Goal: Navigation & Orientation: Find specific page/section

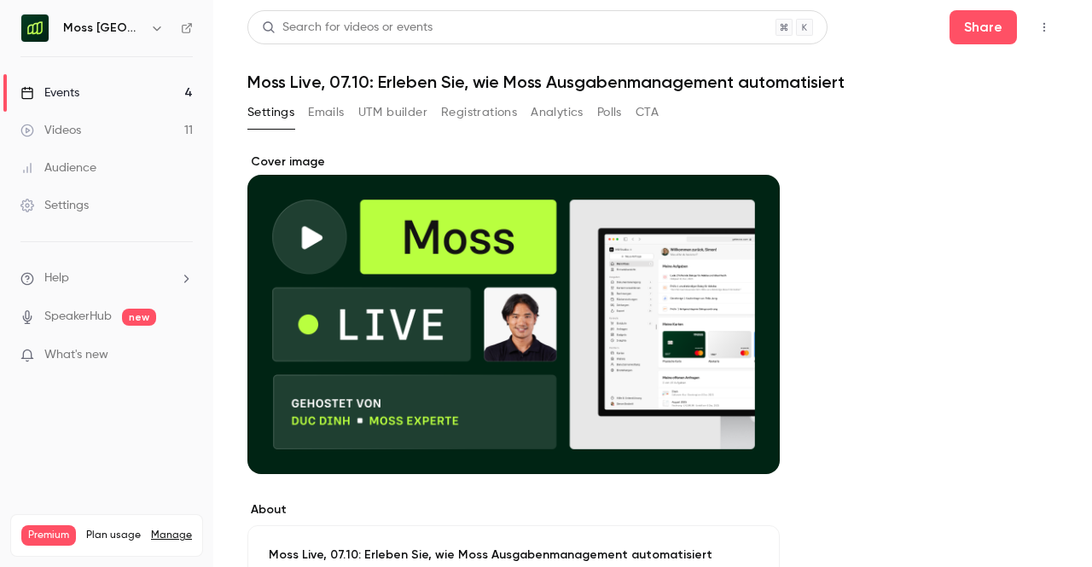
click at [374, 115] on button "UTM builder" at bounding box center [392, 112] width 69 height 27
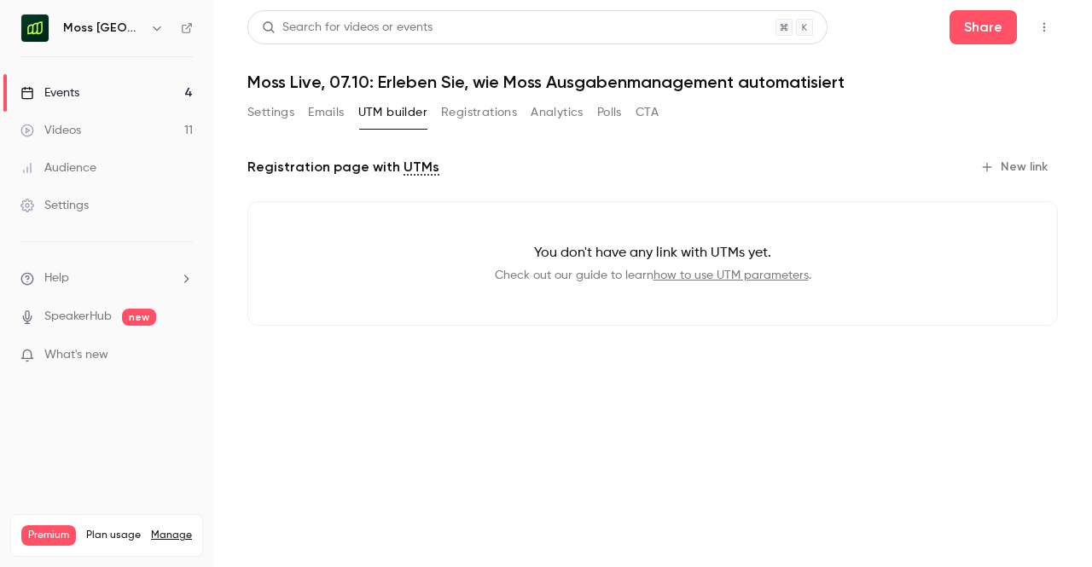
click at [275, 114] on button "Settings" at bounding box center [270, 112] width 47 height 27
click at [96, 101] on link "Events 4" at bounding box center [106, 93] width 213 height 38
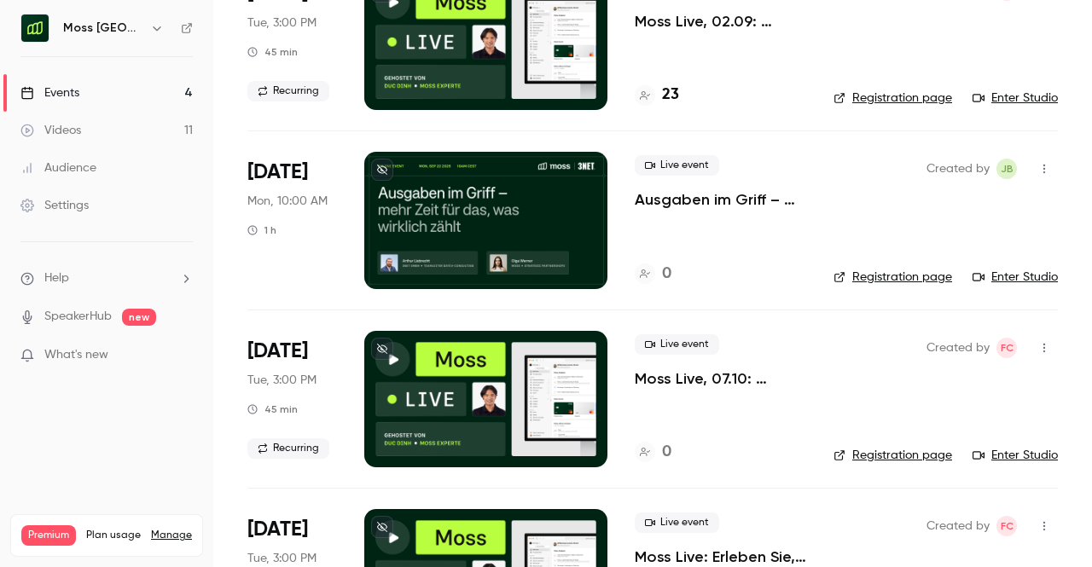
scroll to position [264, 0]
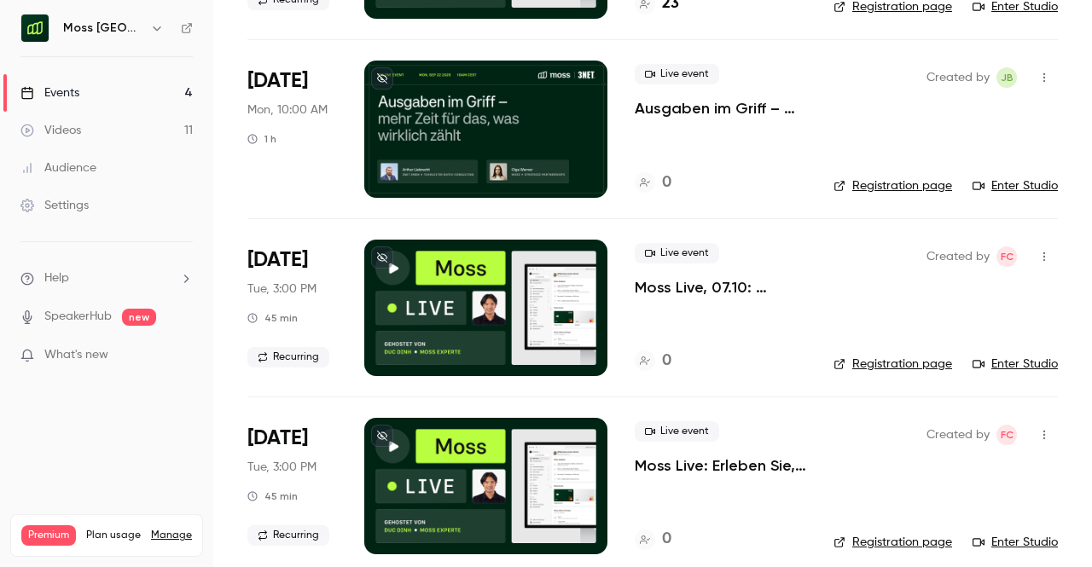
click at [907, 365] on link "Registration page" at bounding box center [892, 364] width 119 height 17
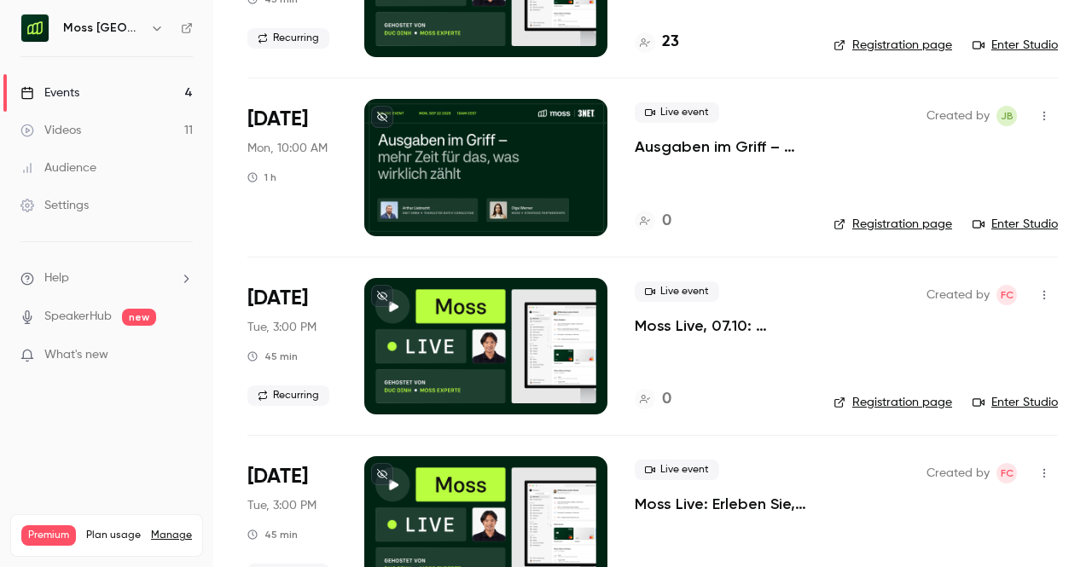
scroll to position [225, 0]
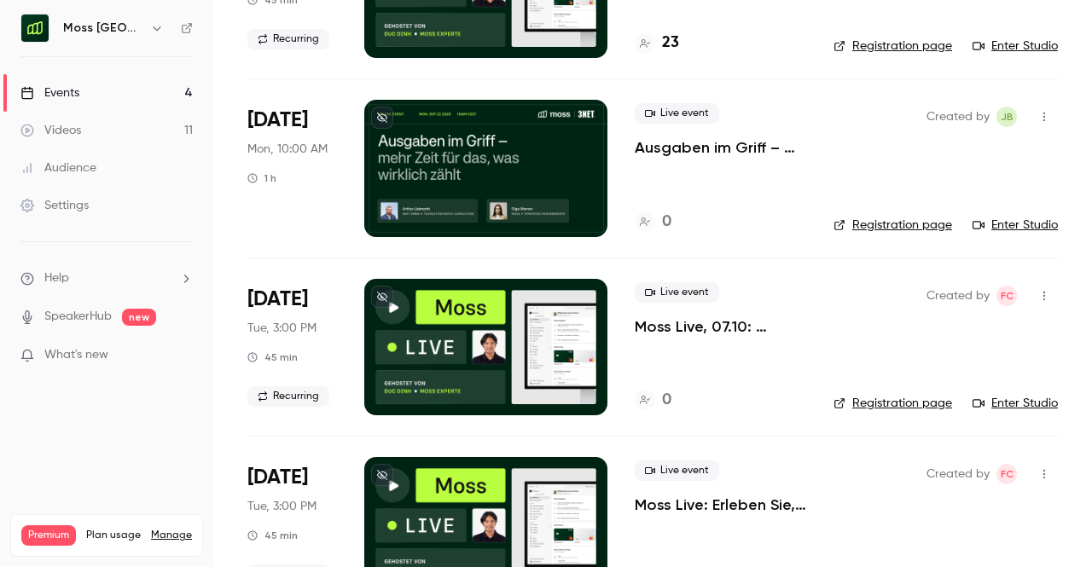
click at [1030, 304] on button "button" at bounding box center [1043, 295] width 27 height 27
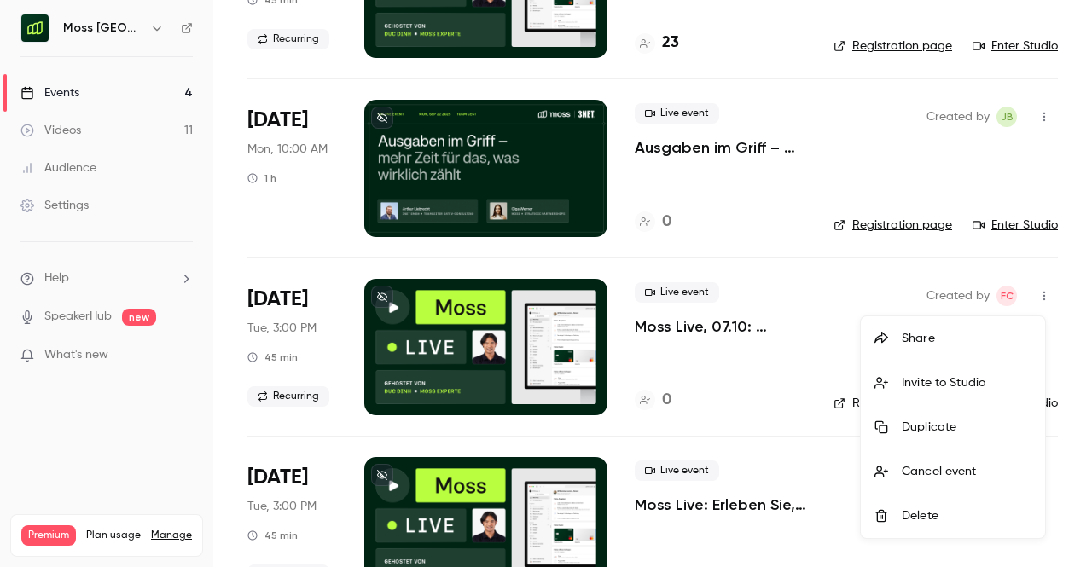
click at [752, 388] on div at bounding box center [546, 283] width 1092 height 567
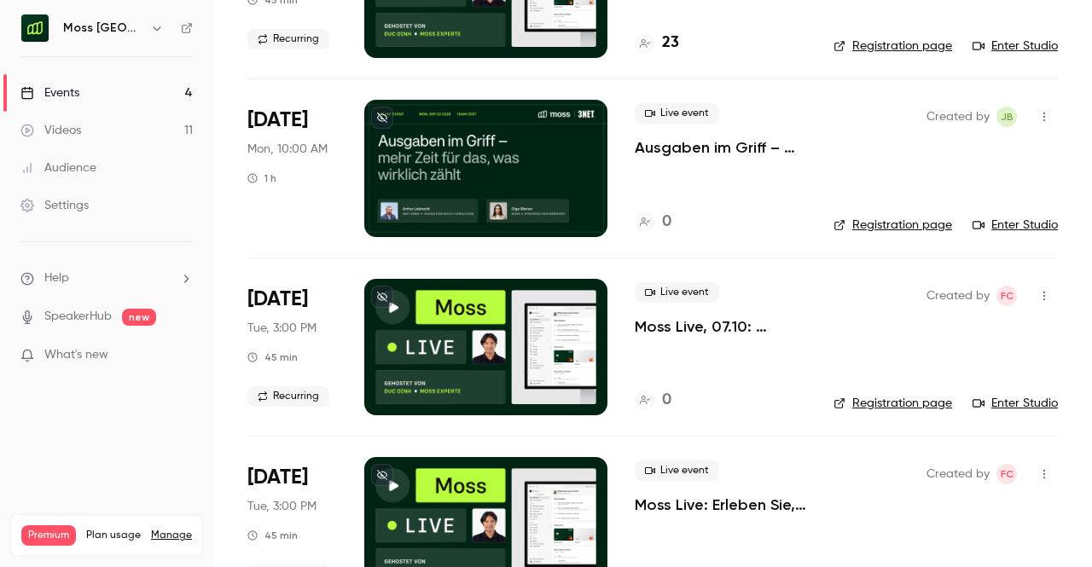
click at [728, 322] on p "Moss Live, 07.10: Erleben Sie, wie Moss Ausgabenmanagement automatisiert" at bounding box center [720, 326] width 171 height 20
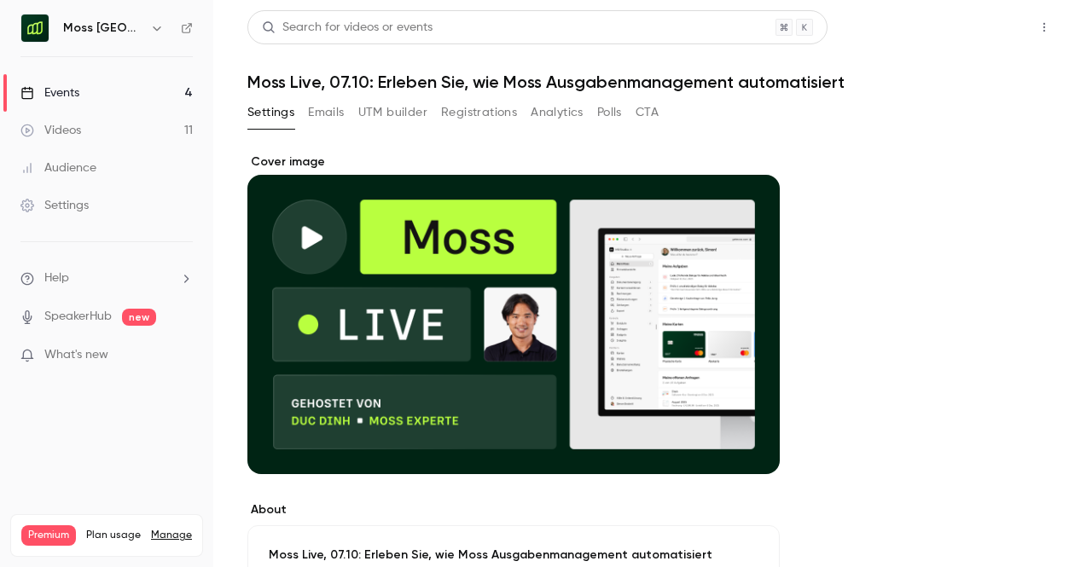
click at [952, 14] on button "Share" at bounding box center [982, 27] width 67 height 34
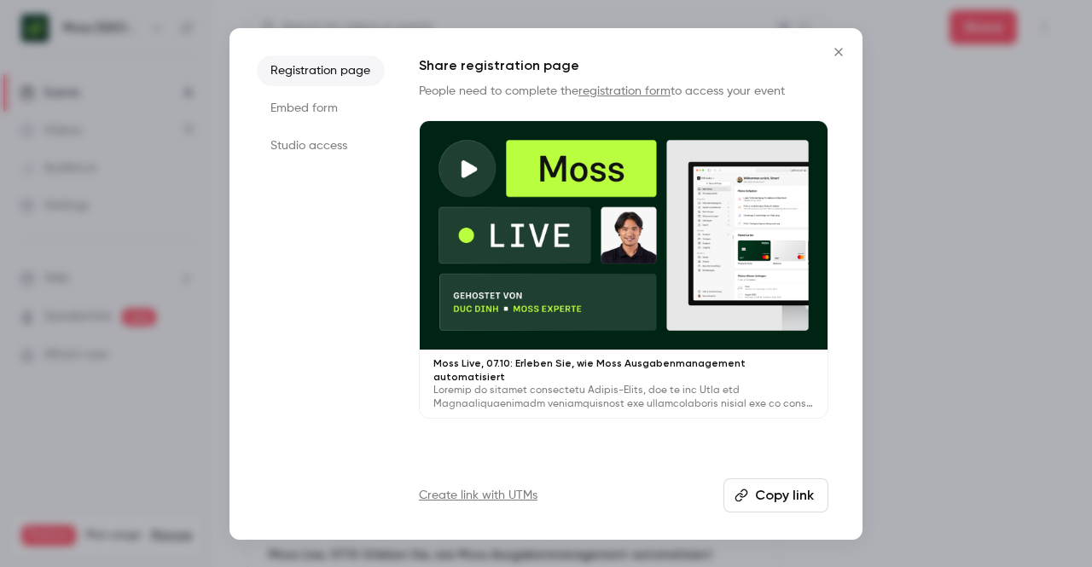
click at [745, 497] on icon "button" at bounding box center [741, 496] width 14 height 14
